Goal: Use online tool/utility: Use online tool/utility

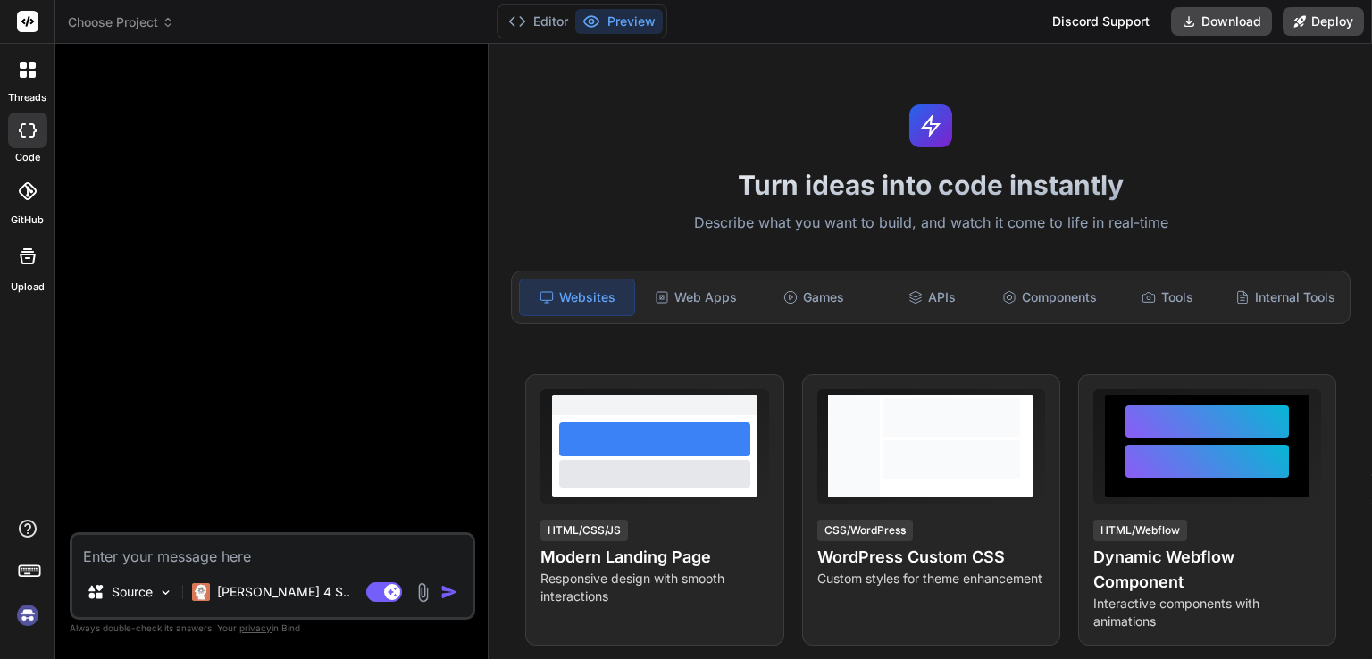
click at [26, 147] on div "code" at bounding box center [27, 135] width 54 height 60
click at [25, 140] on div at bounding box center [27, 131] width 39 height 36
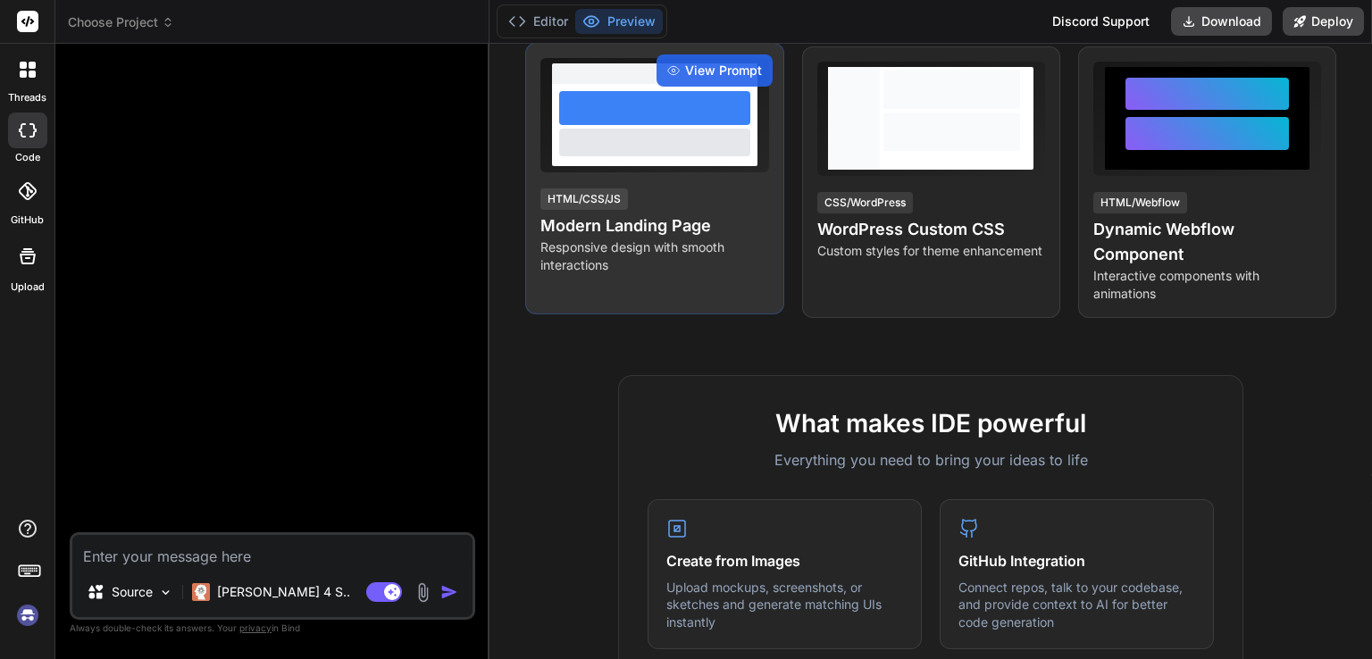
scroll to position [357, 0]
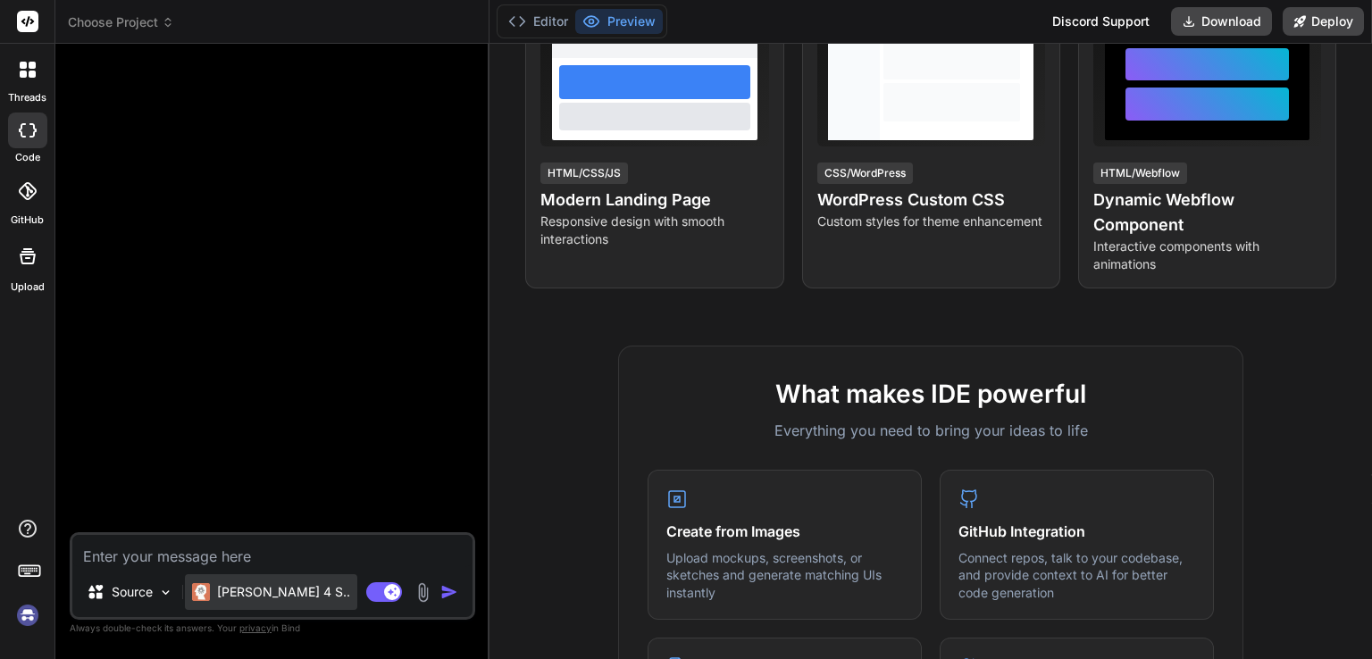
click at [217, 594] on p "[PERSON_NAME] 4 S.." at bounding box center [283, 592] width 133 height 18
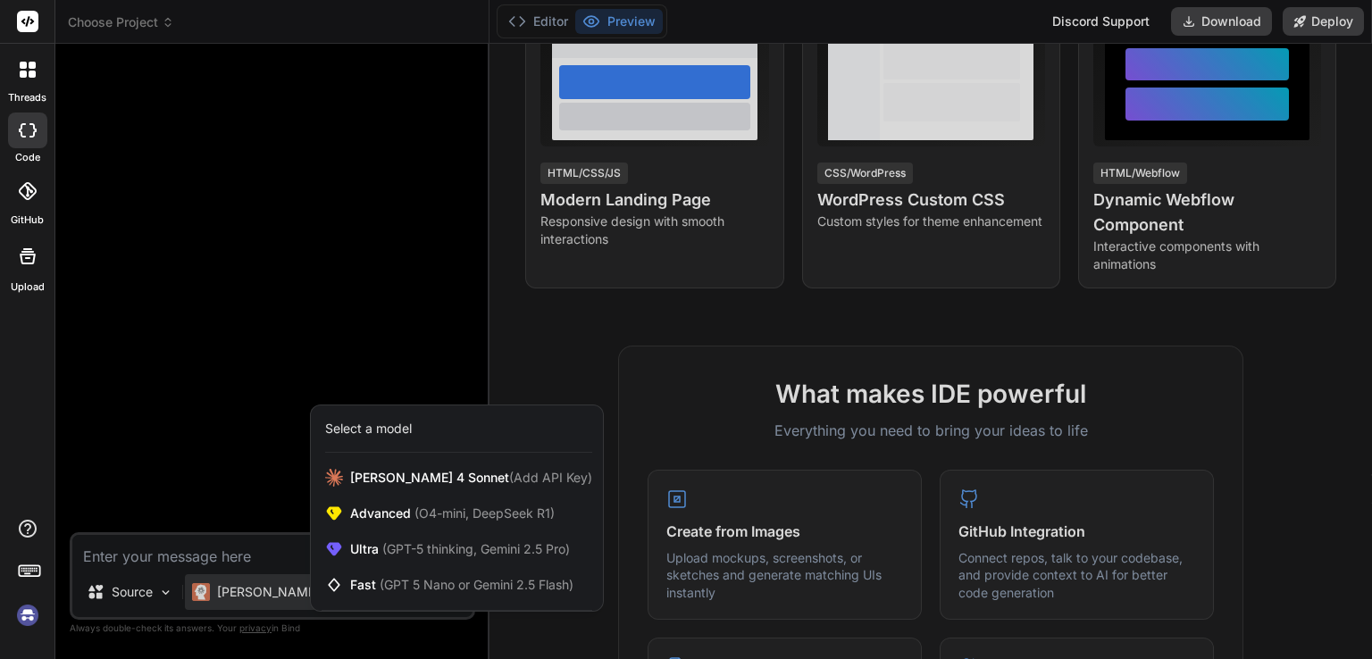
click at [217, 594] on div at bounding box center [686, 329] width 1372 height 659
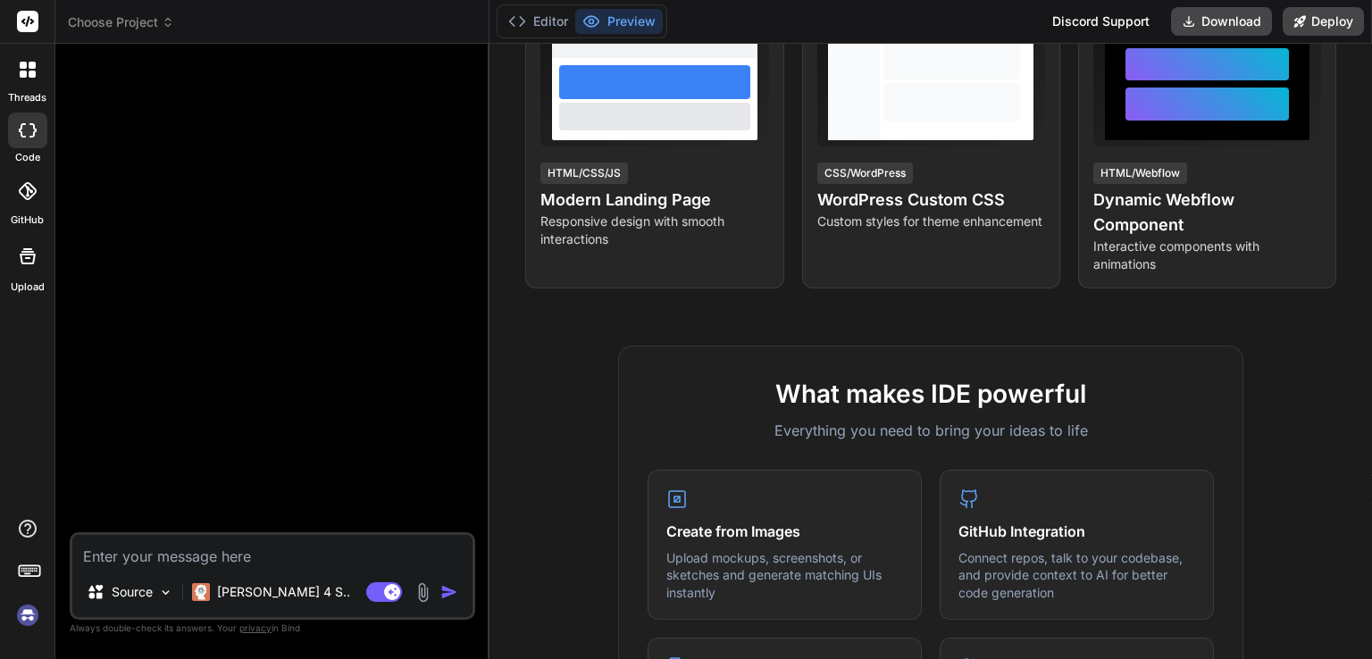
click at [22, 19] on icon at bounding box center [27, 21] width 21 height 21
click at [19, 80] on div at bounding box center [28, 70] width 38 height 38
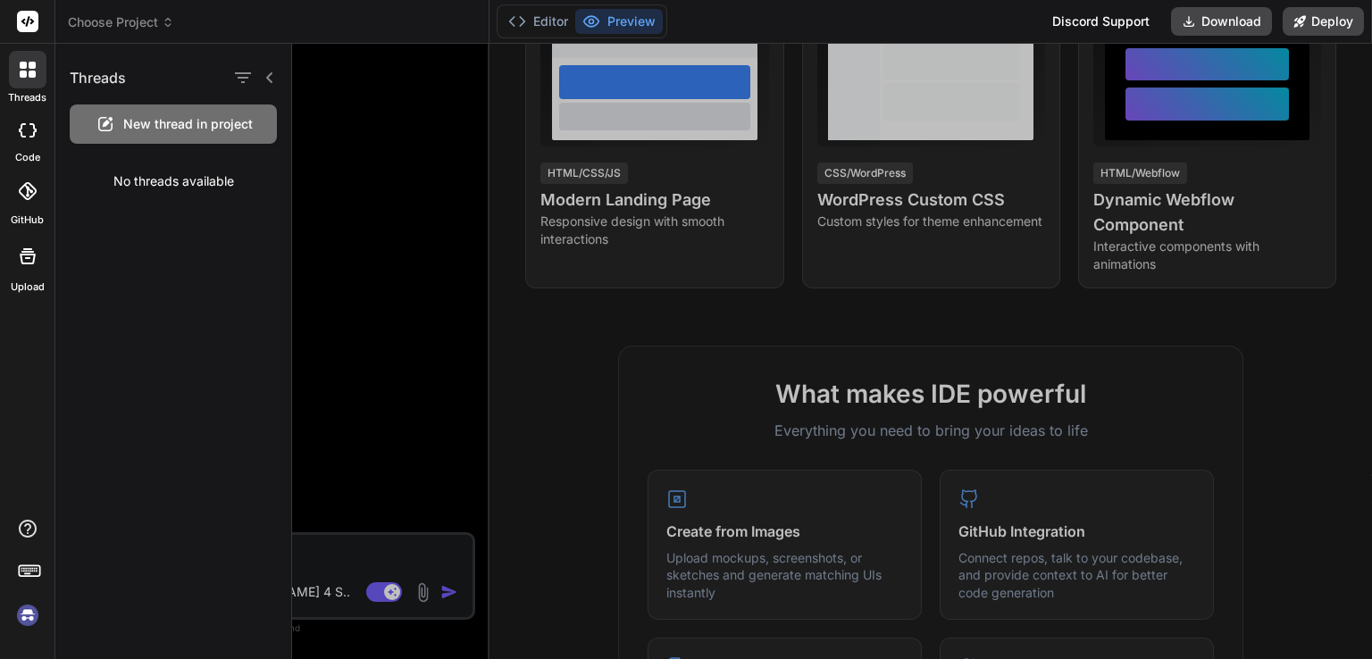
click at [19, 80] on div at bounding box center [28, 70] width 38 height 38
click at [21, 128] on icon at bounding box center [28, 130] width 18 height 14
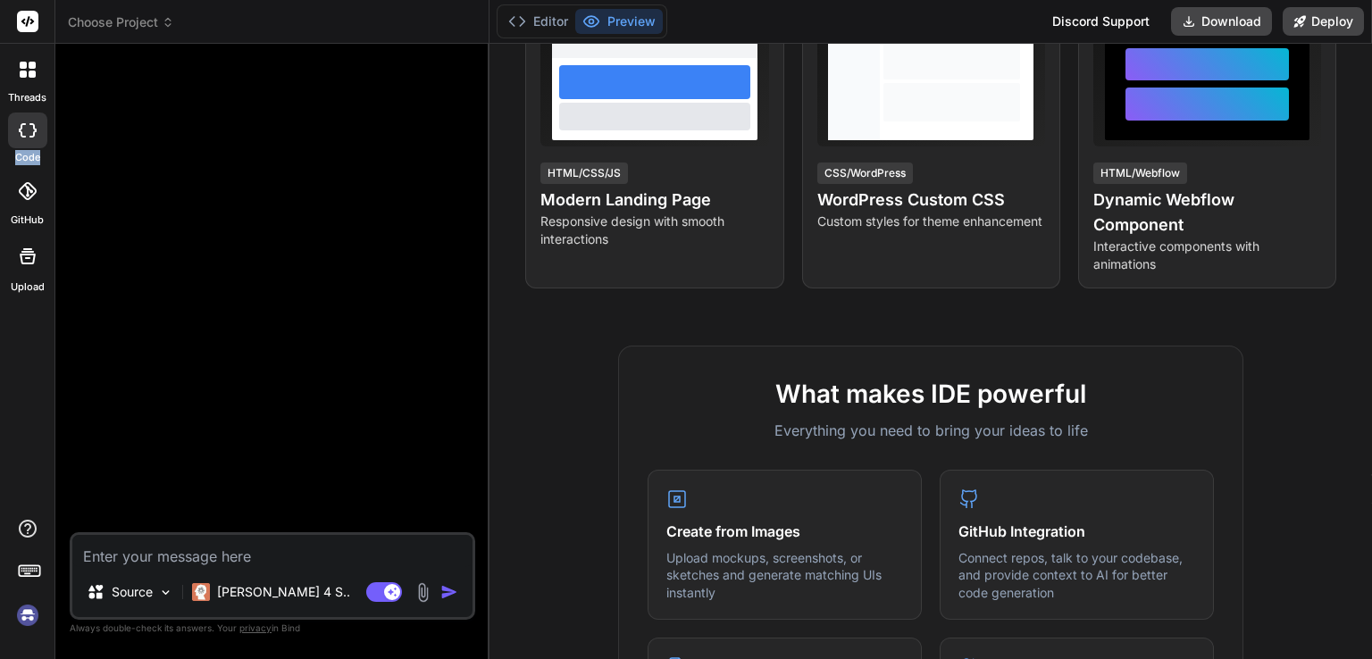
click at [21, 128] on icon at bounding box center [28, 130] width 18 height 14
click at [24, 190] on icon at bounding box center [28, 191] width 18 height 18
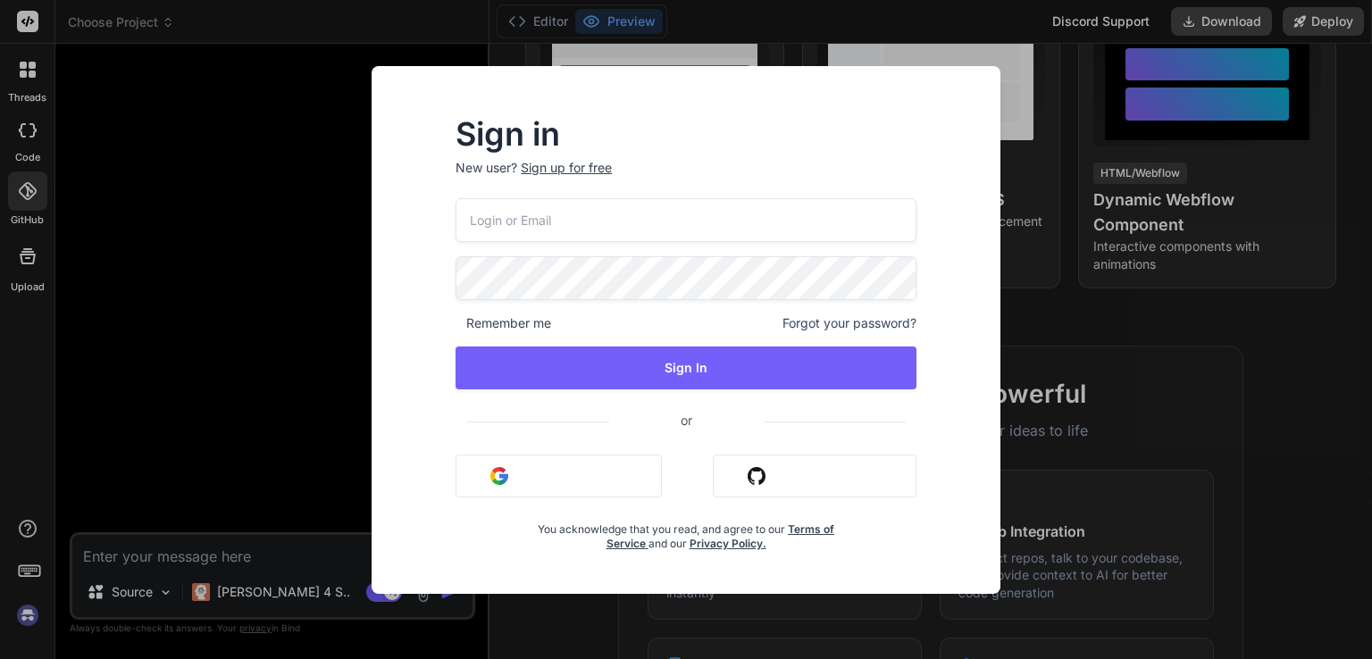
click at [758, 467] on img "button" at bounding box center [757, 476] width 18 height 18
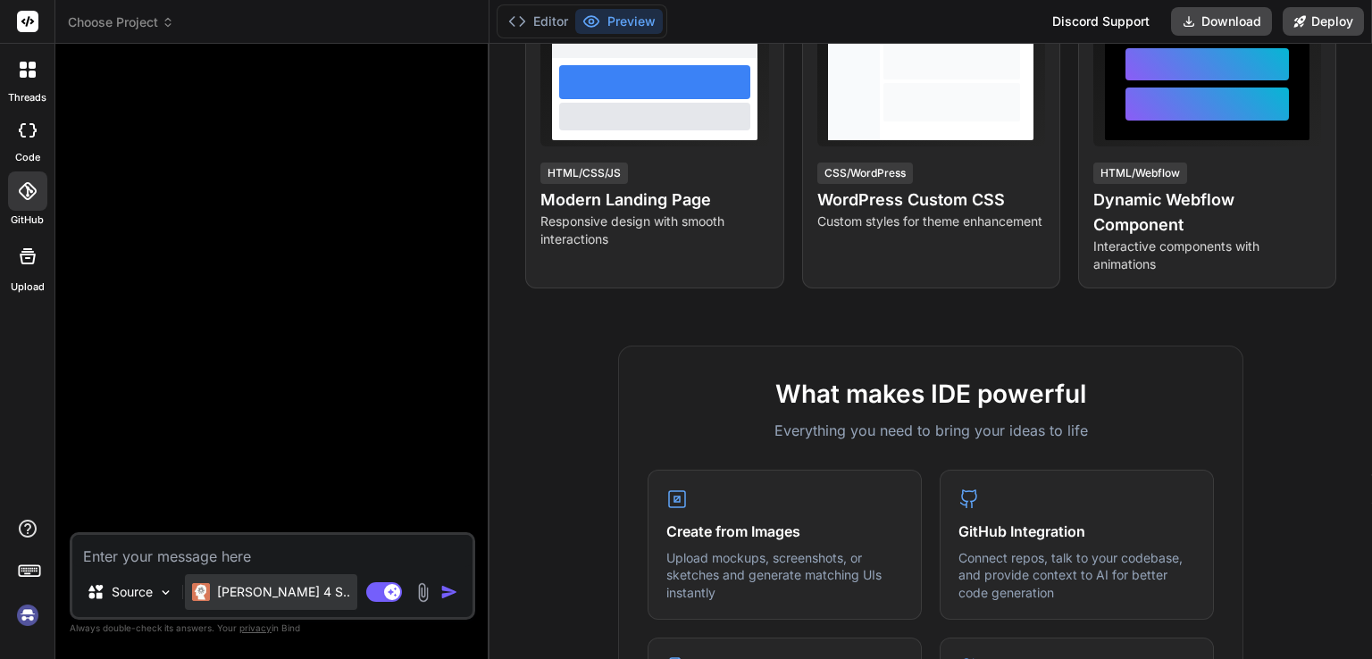
click at [268, 594] on p "[PERSON_NAME] 4 S.." at bounding box center [283, 592] width 133 height 18
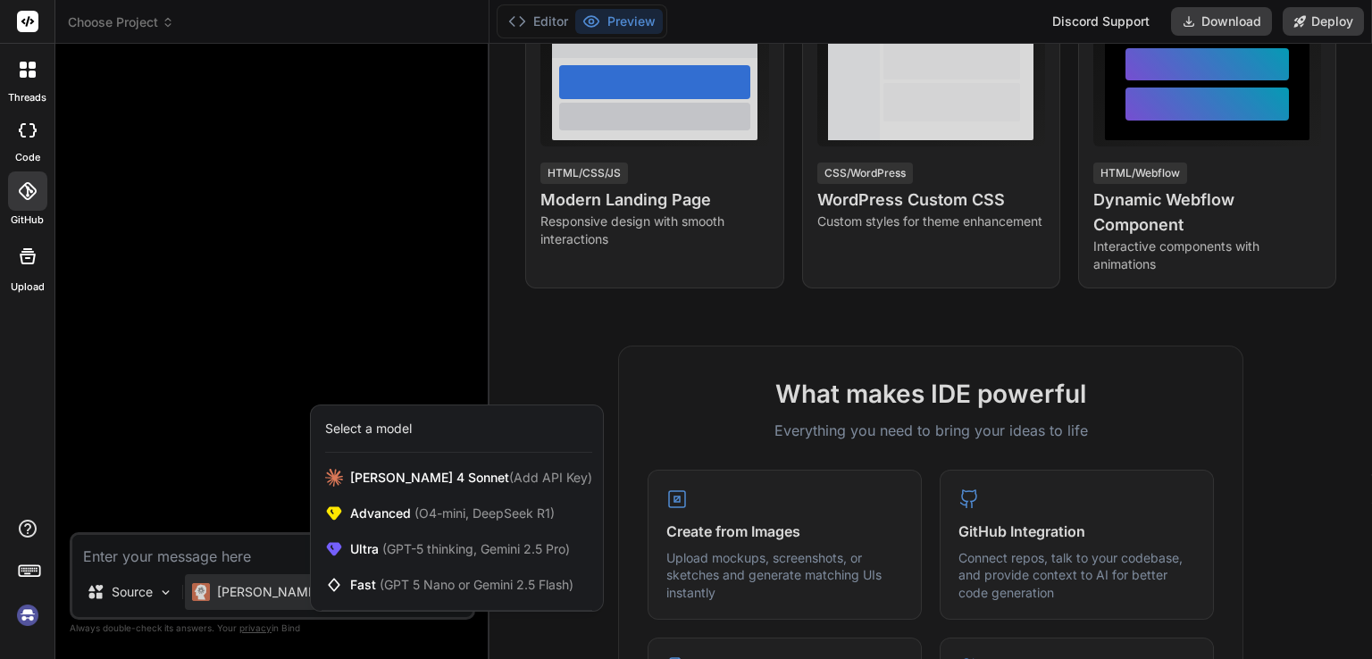
click at [15, 401] on div "threads code GitHub Upload" at bounding box center [27, 329] width 55 height 659
click at [618, 419] on div at bounding box center [686, 329] width 1372 height 659
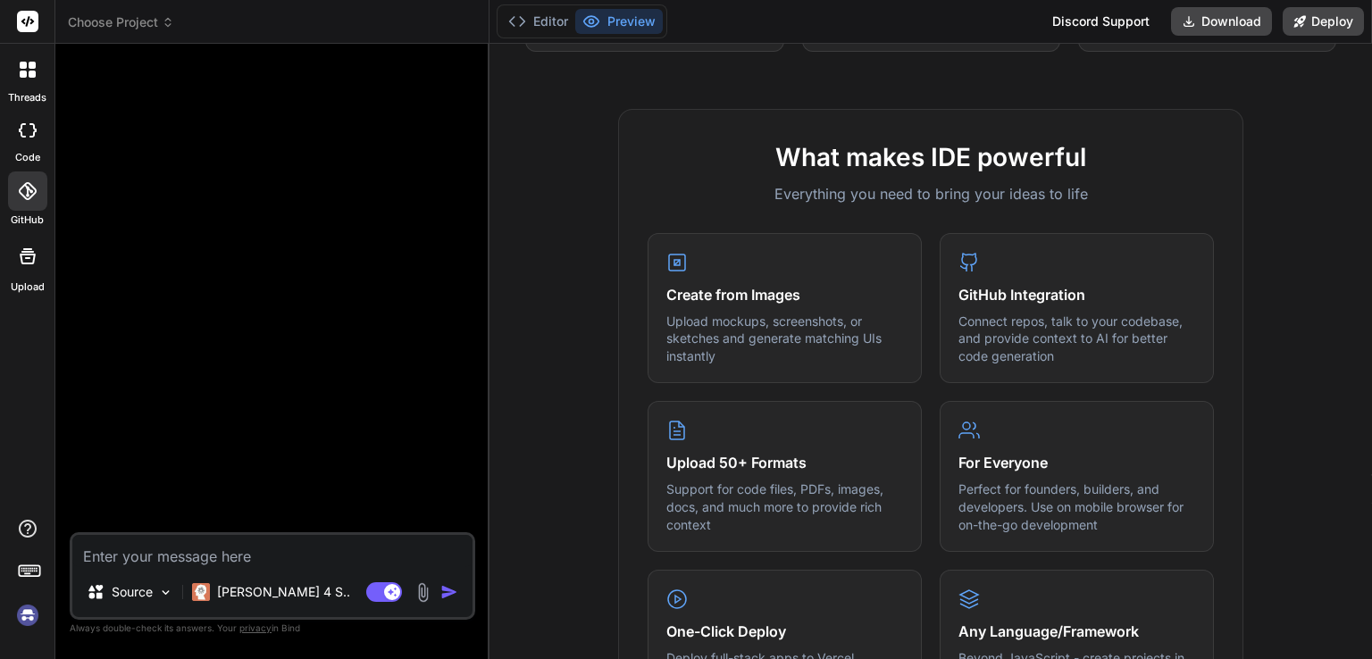
scroll to position [625, 0]
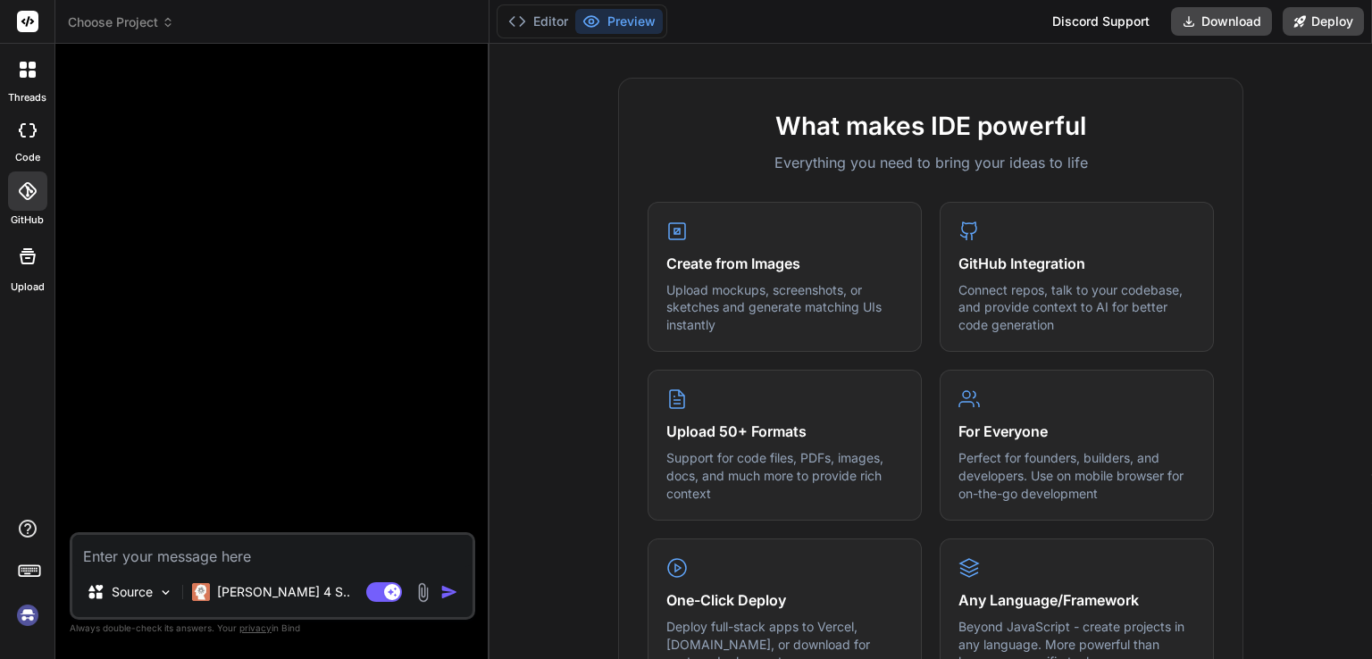
click at [27, 619] on img at bounding box center [28, 615] width 30 height 30
click at [38, 573] on icon at bounding box center [29, 569] width 25 height 25
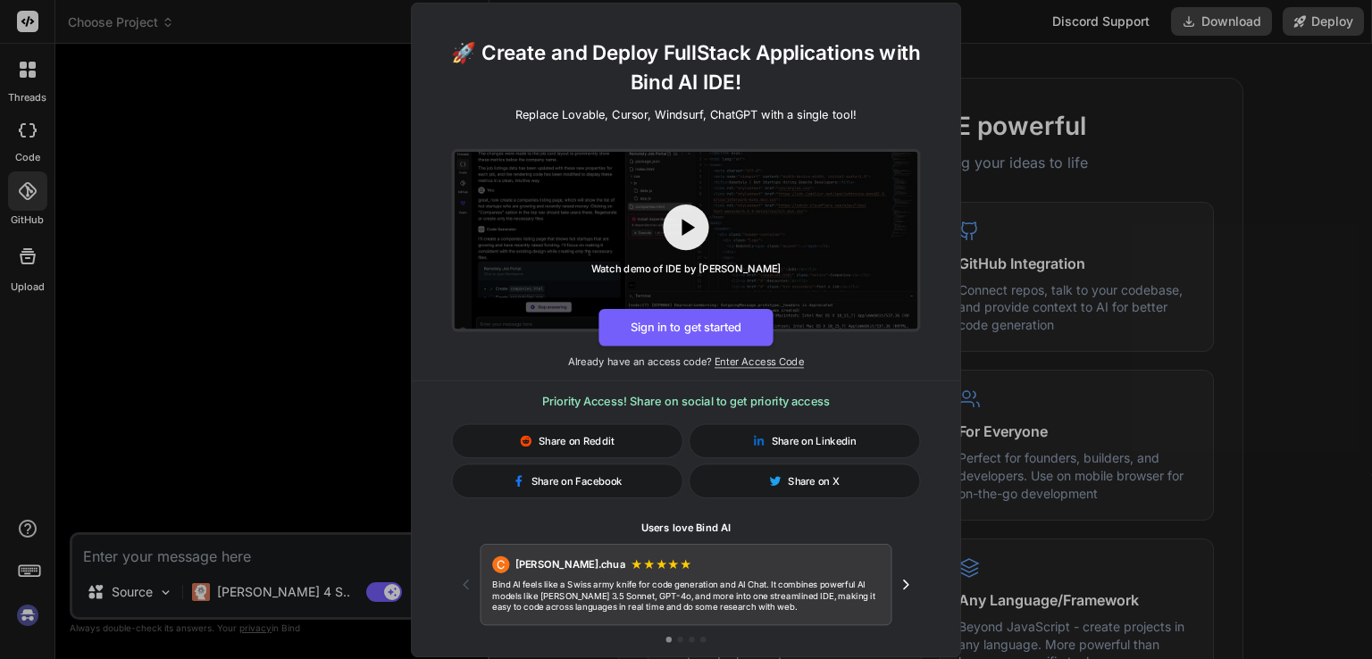
click at [38, 573] on div "🚀 Create and Deploy FullStack Applications with Bind AI IDE! Replace Lovable, C…" at bounding box center [686, 329] width 1372 height 659
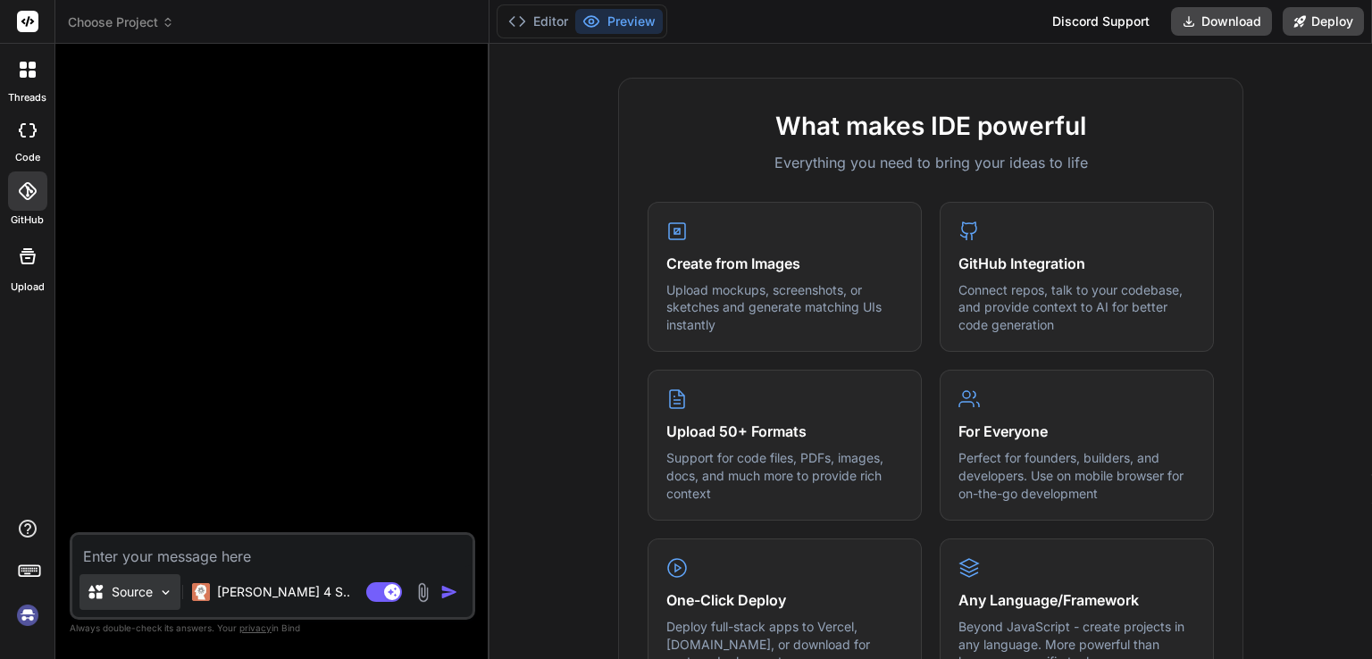
click at [138, 599] on p "Source" at bounding box center [132, 592] width 41 height 18
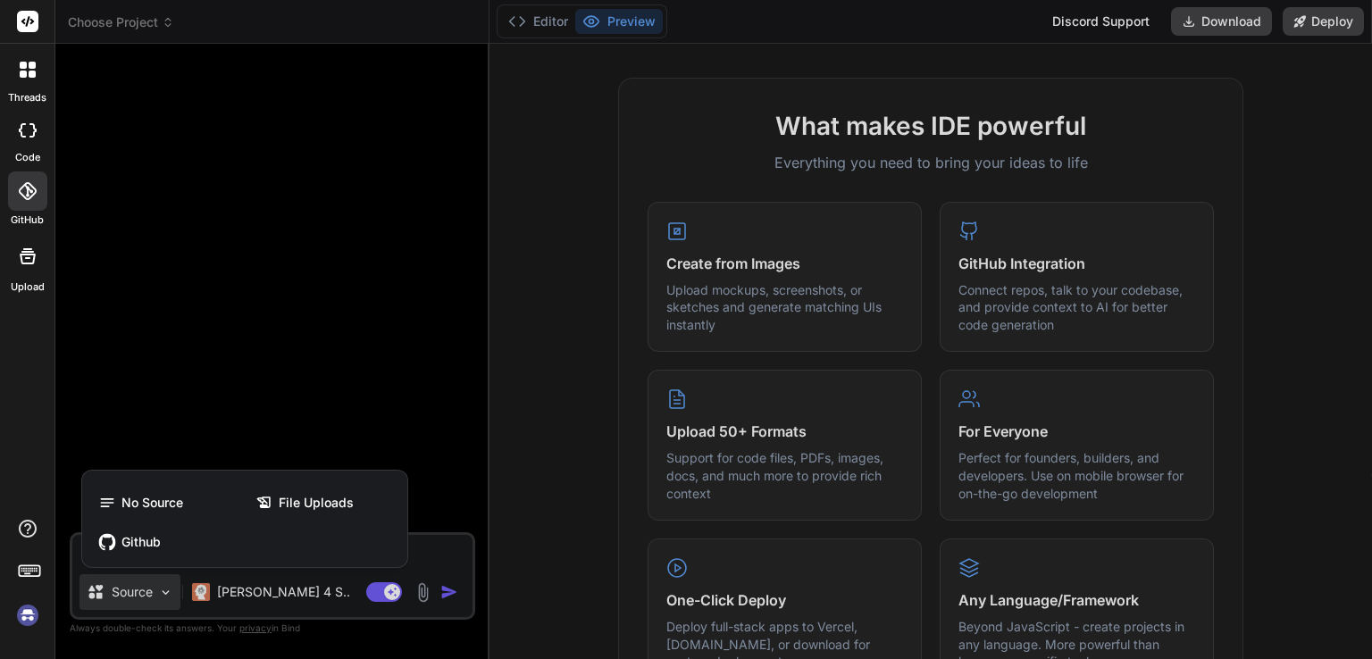
click at [138, 599] on div at bounding box center [686, 329] width 1372 height 659
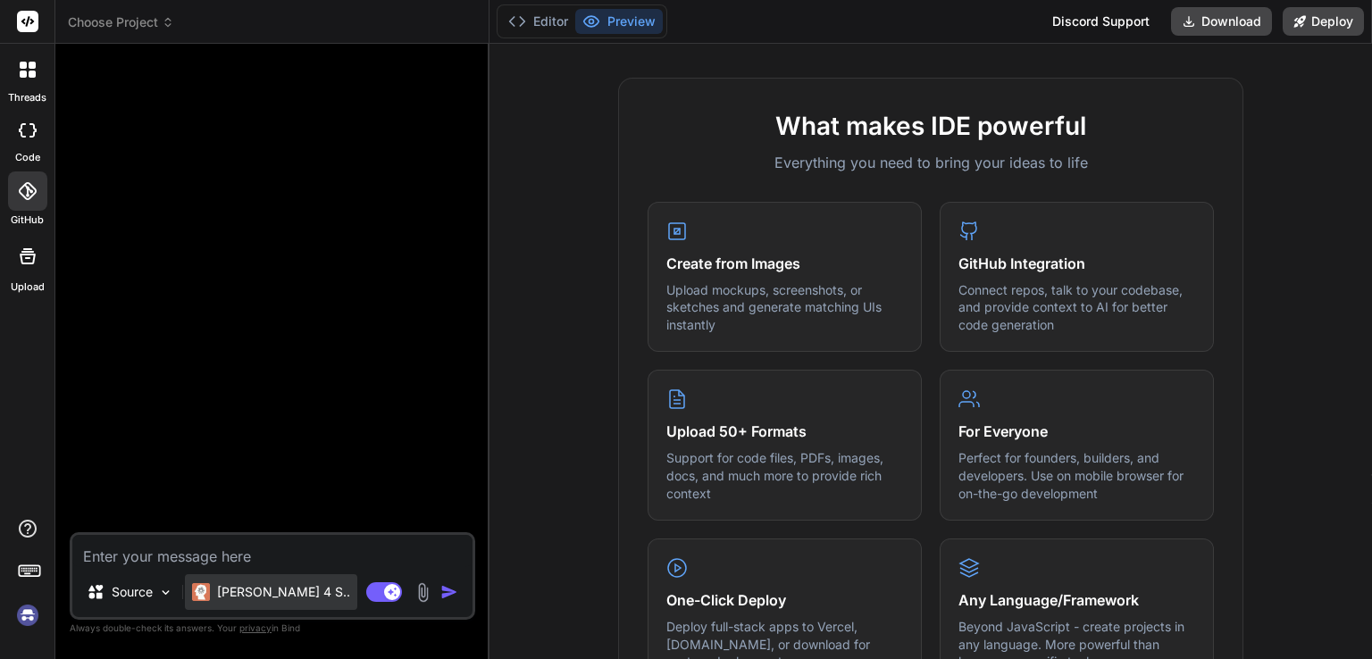
click at [193, 593] on div "[PERSON_NAME] 4 S.." at bounding box center [271, 592] width 172 height 36
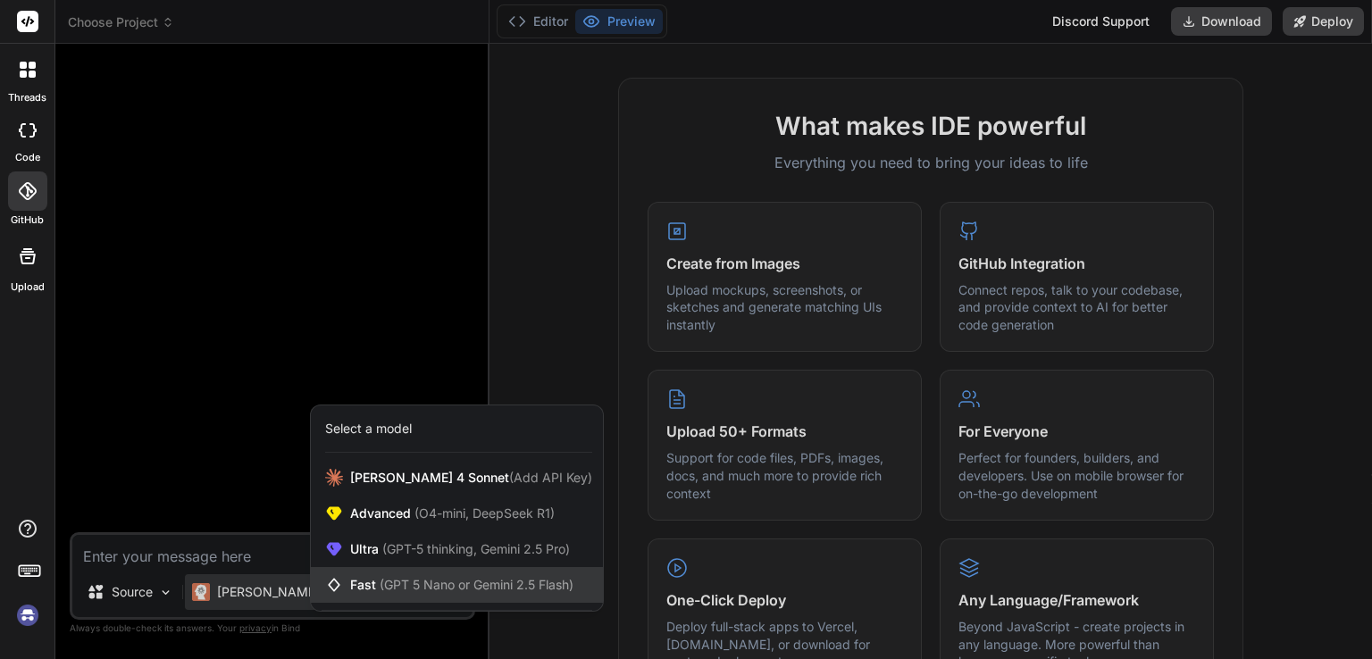
click at [360, 574] on div "Fast (GPT 5 Nano or Gemini 2.5 Flash)" at bounding box center [457, 585] width 292 height 36
type textarea "x"
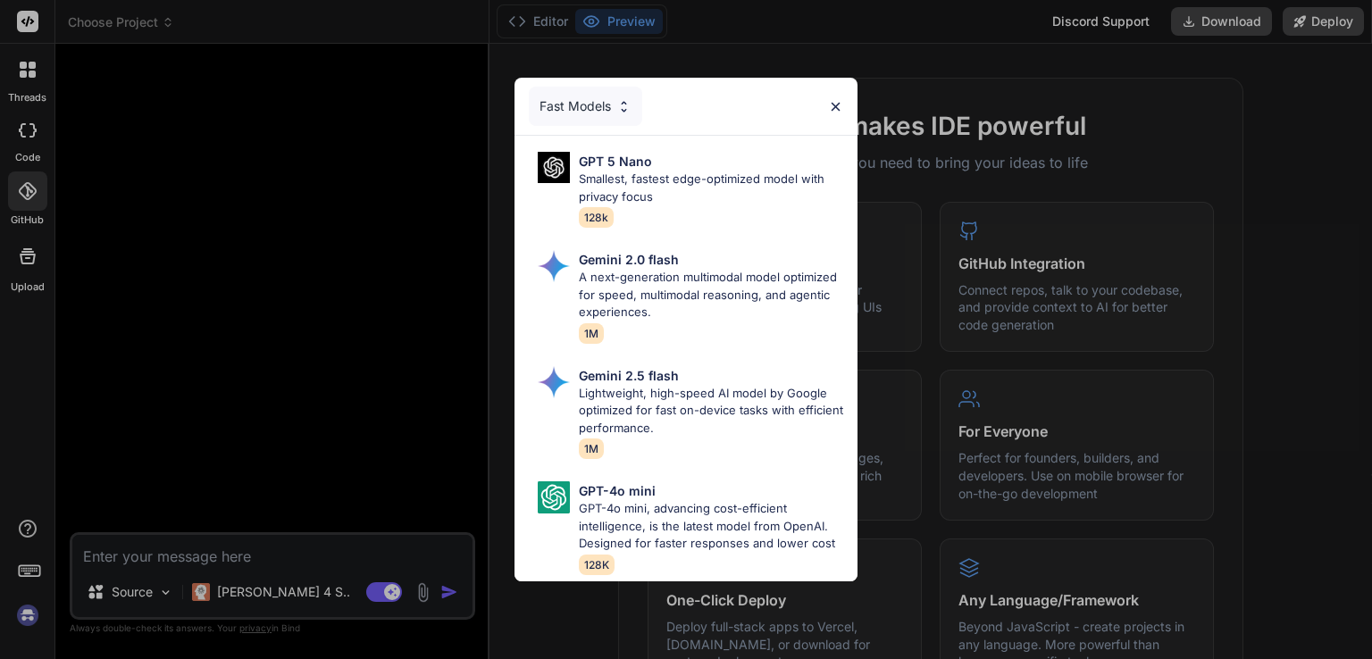
click at [829, 99] on img at bounding box center [835, 106] width 15 height 15
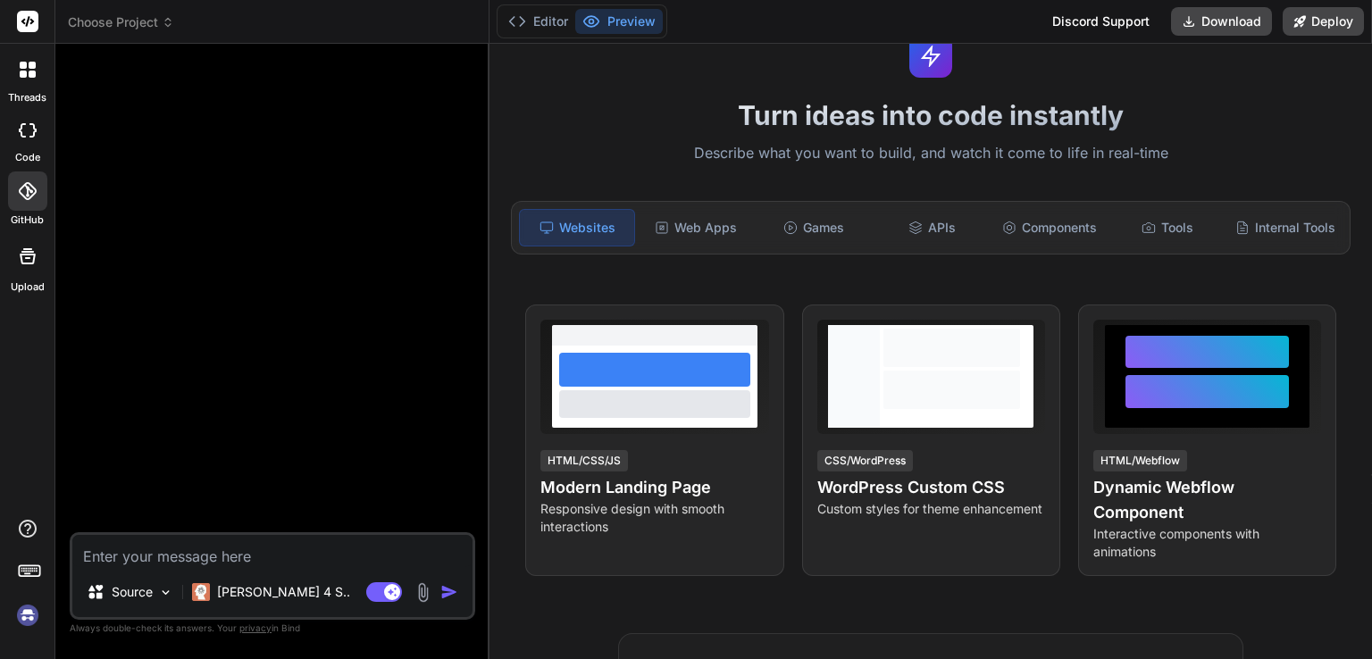
scroll to position [89, 0]
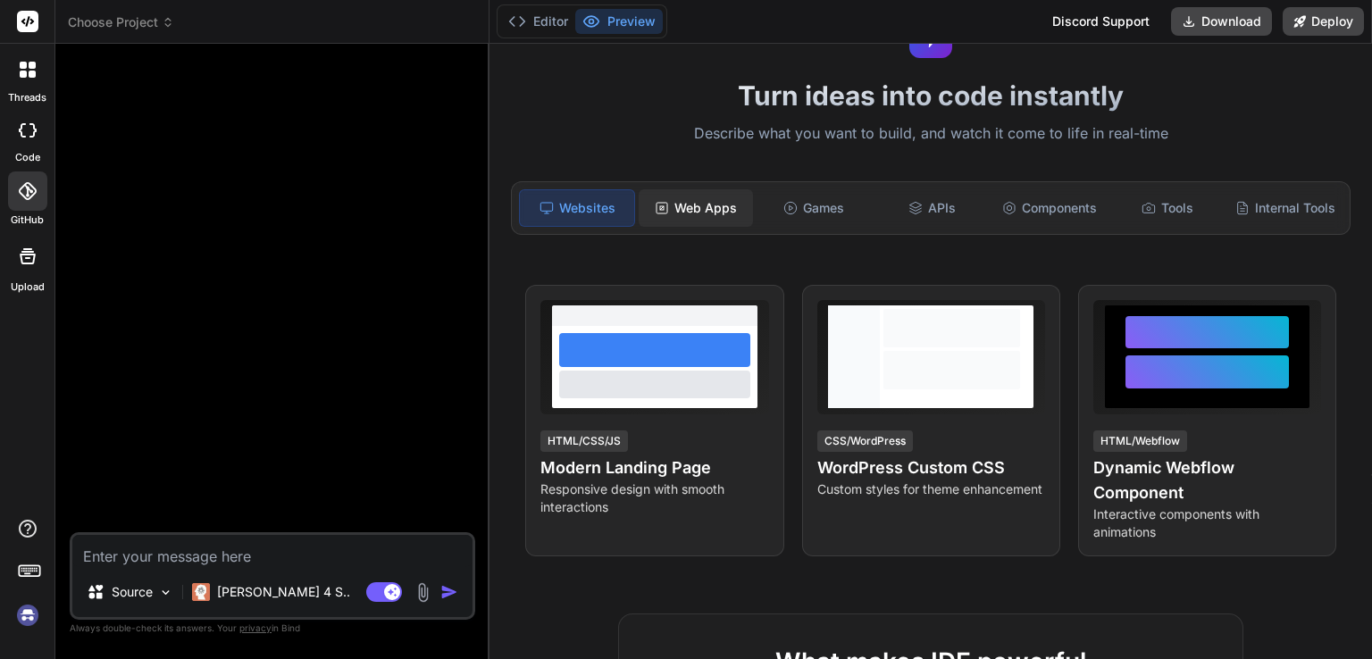
click at [723, 214] on div "Web Apps" at bounding box center [696, 208] width 114 height 38
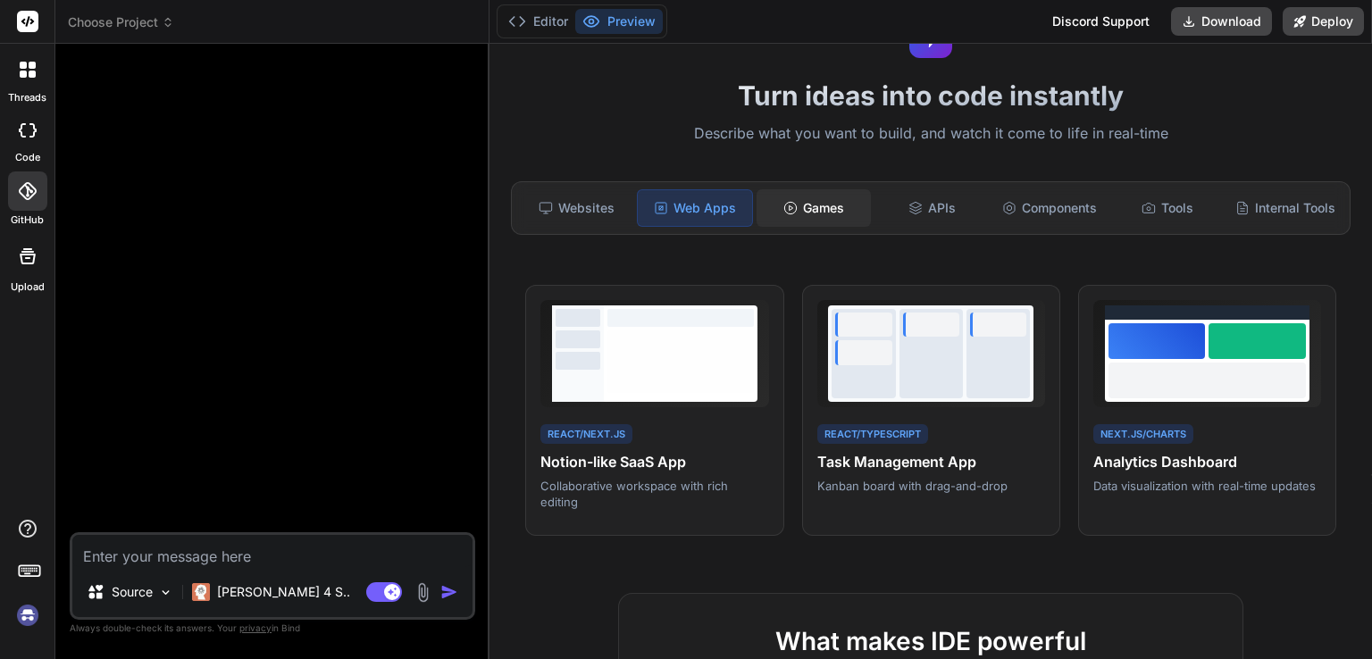
drag, startPoint x: 781, startPoint y: 212, endPoint x: 801, endPoint y: 212, distance: 20.5
click at [783, 212] on icon at bounding box center [790, 208] width 14 height 14
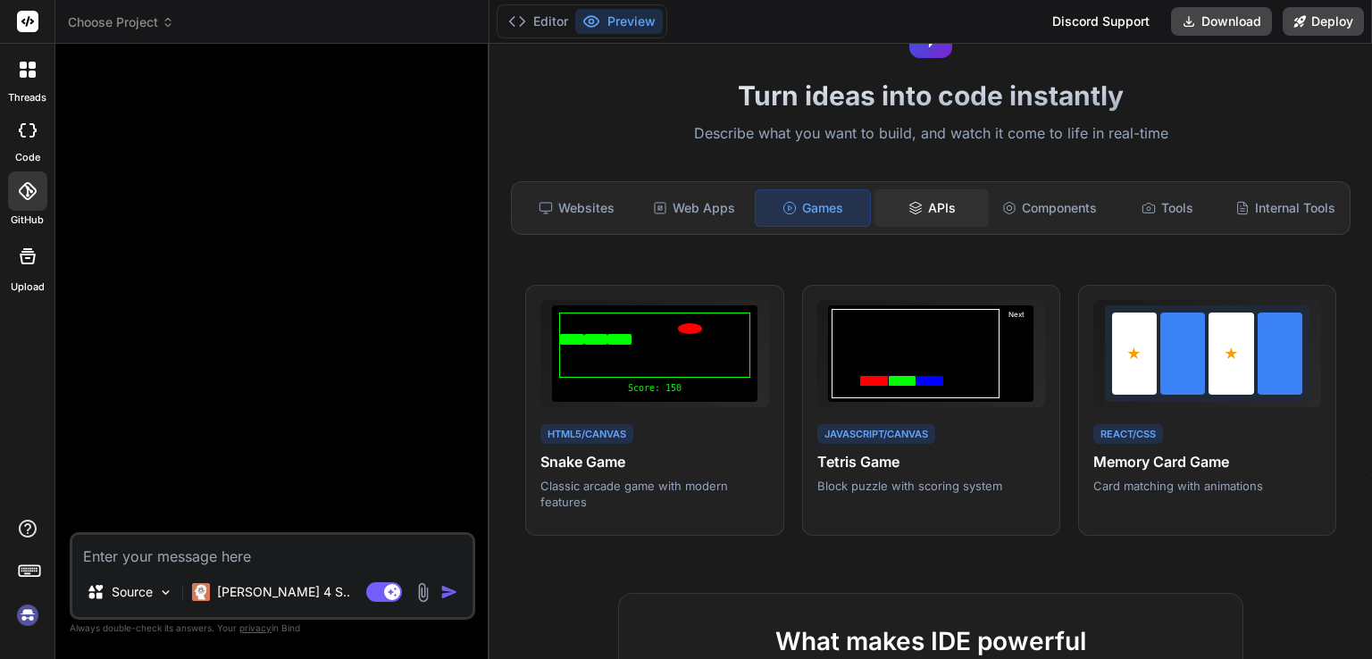
click at [909, 206] on icon at bounding box center [916, 208] width 14 height 14
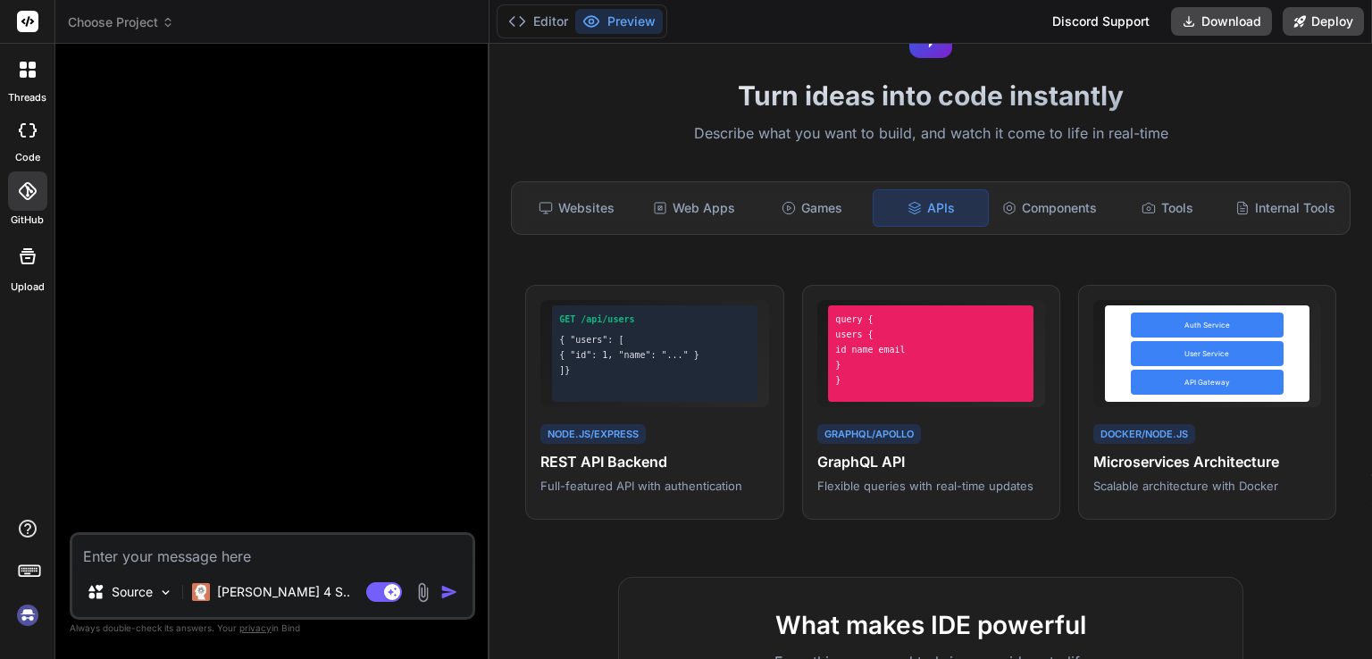
click at [972, 200] on div "APIs" at bounding box center [931, 208] width 116 height 38
click at [1034, 200] on div "Components" at bounding box center [1049, 208] width 114 height 38
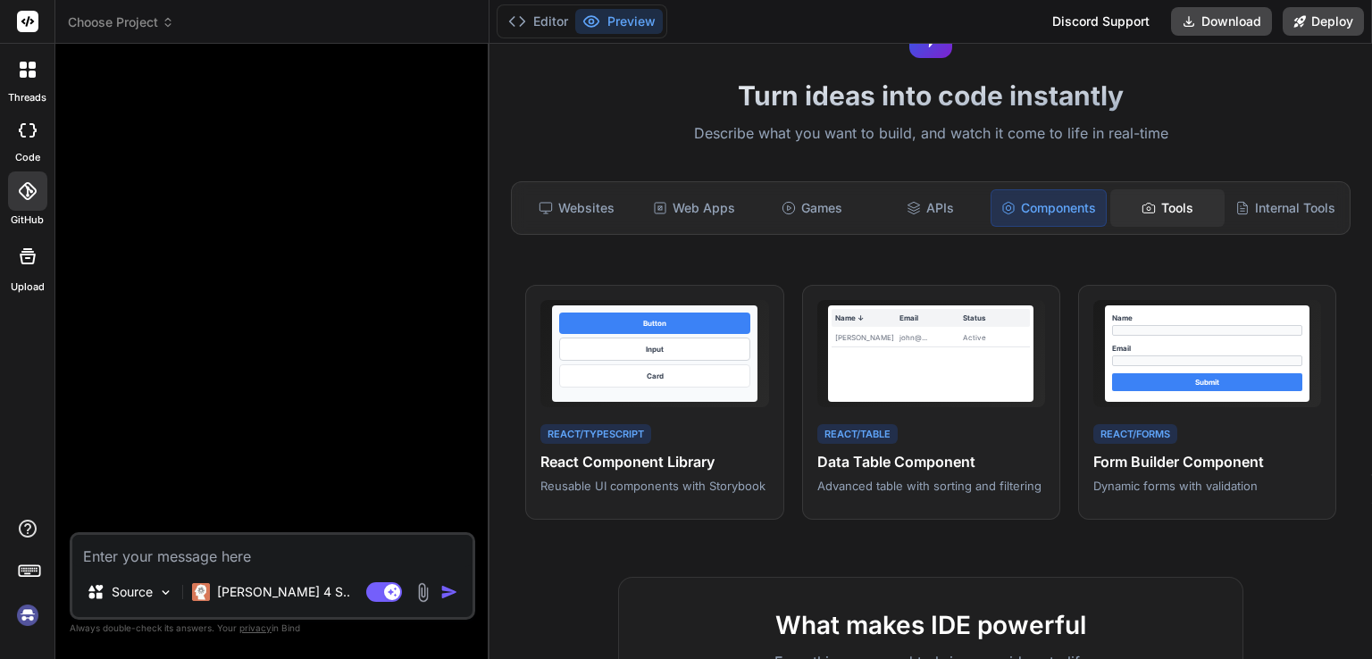
click at [1172, 208] on div "Tools" at bounding box center [1167, 208] width 114 height 38
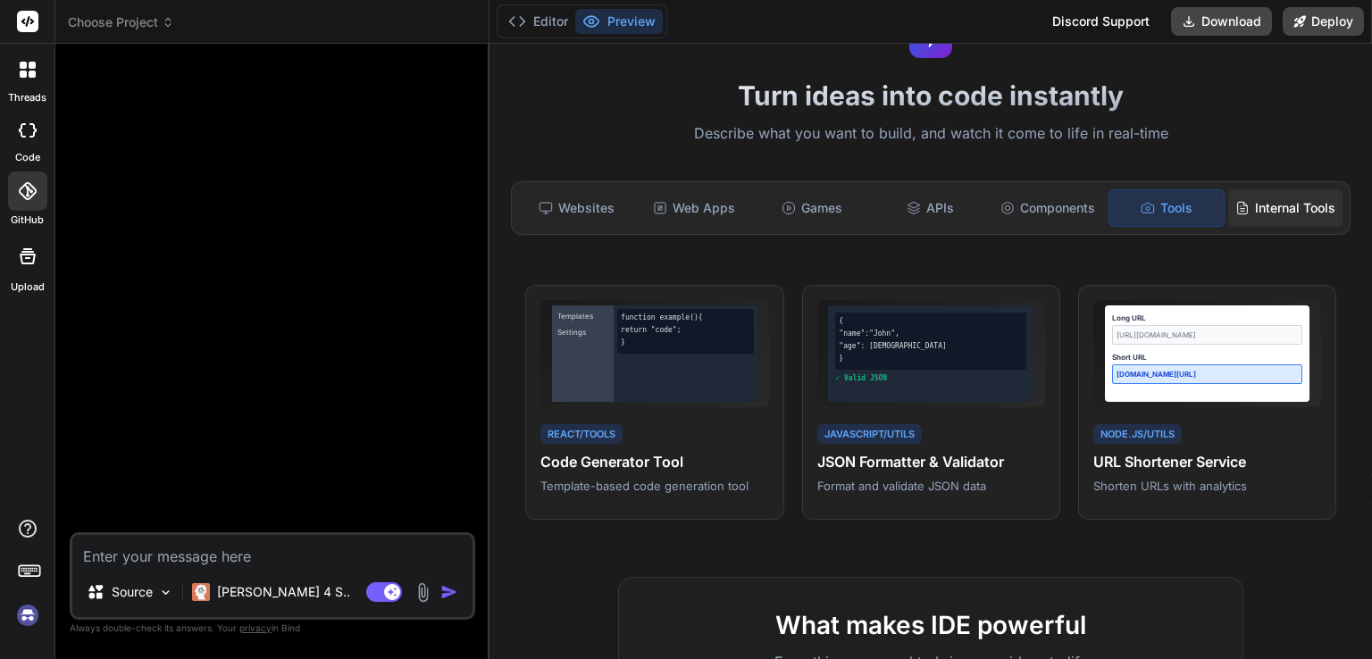
click at [1242, 207] on div "Internal Tools" at bounding box center [1285, 208] width 114 height 38
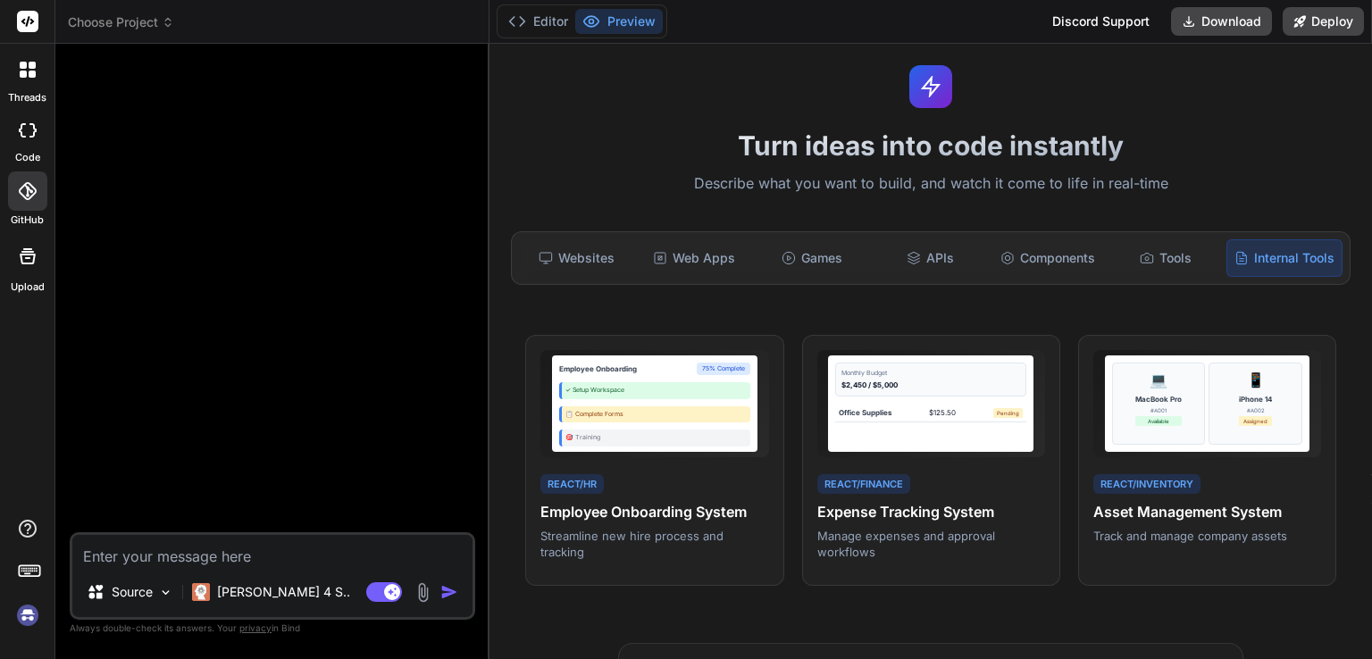
scroll to position [0, 0]
